Goal: Check status: Check status

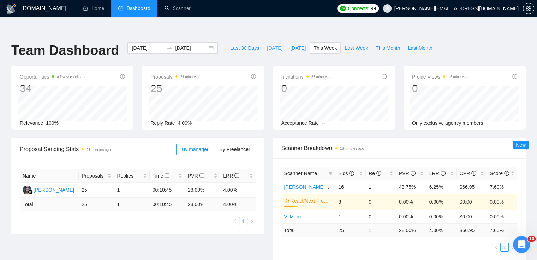
click at [267, 44] on span "[DATE]" at bounding box center [275, 48] width 16 height 8
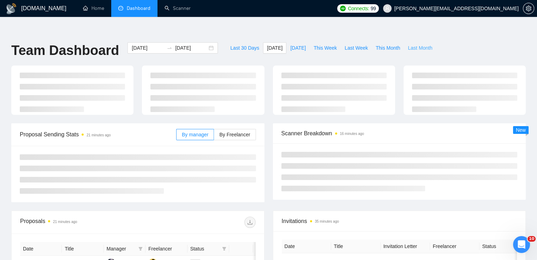
type input "[DATE]"
